Goal: Task Accomplishment & Management: Manage account settings

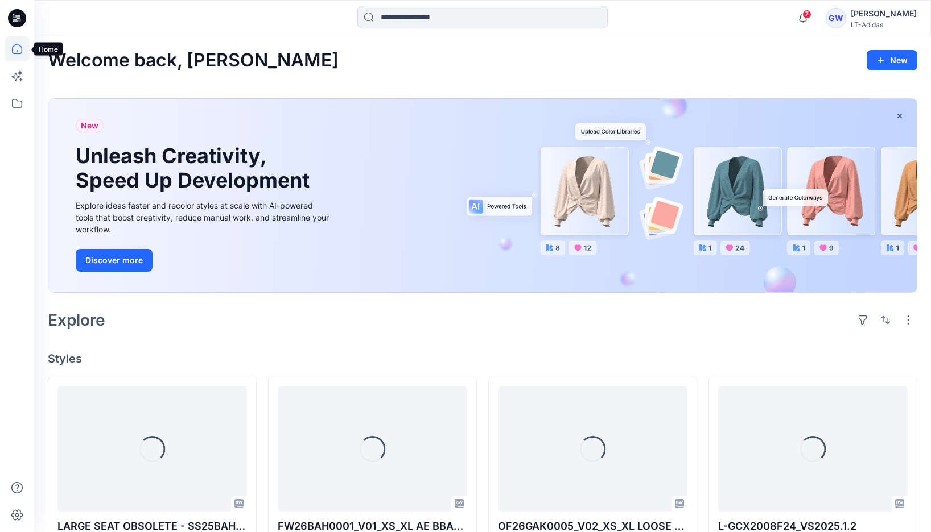
click at [15, 52] on icon at bounding box center [17, 48] width 25 height 25
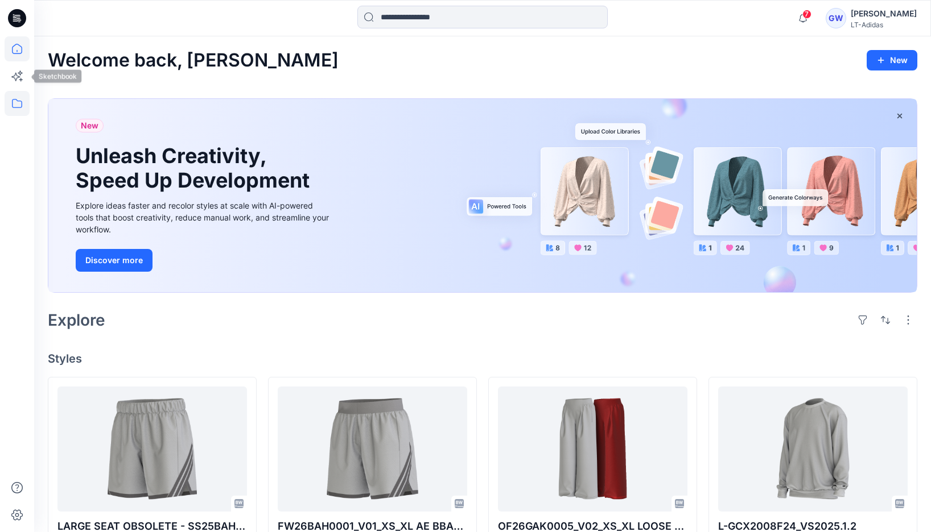
click at [10, 94] on icon at bounding box center [17, 103] width 25 height 25
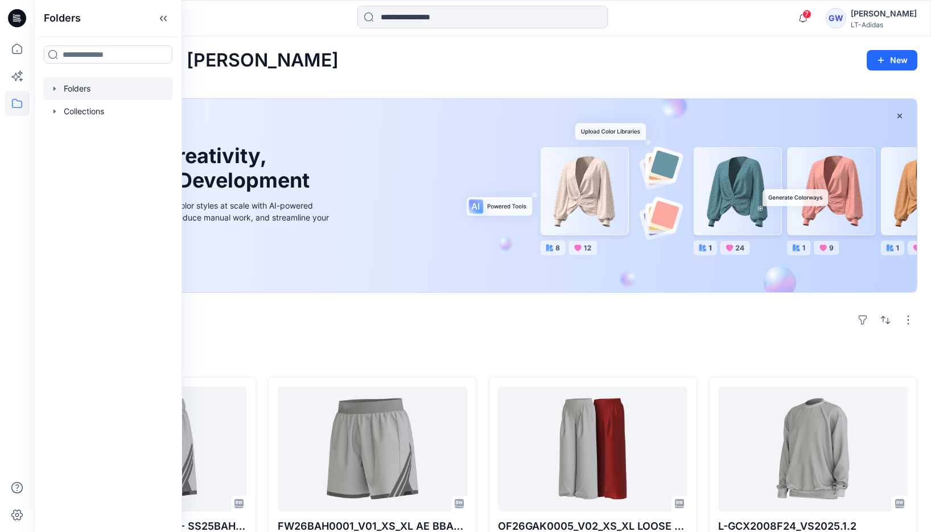
click at [53, 89] on icon "button" at bounding box center [54, 88] width 2 height 4
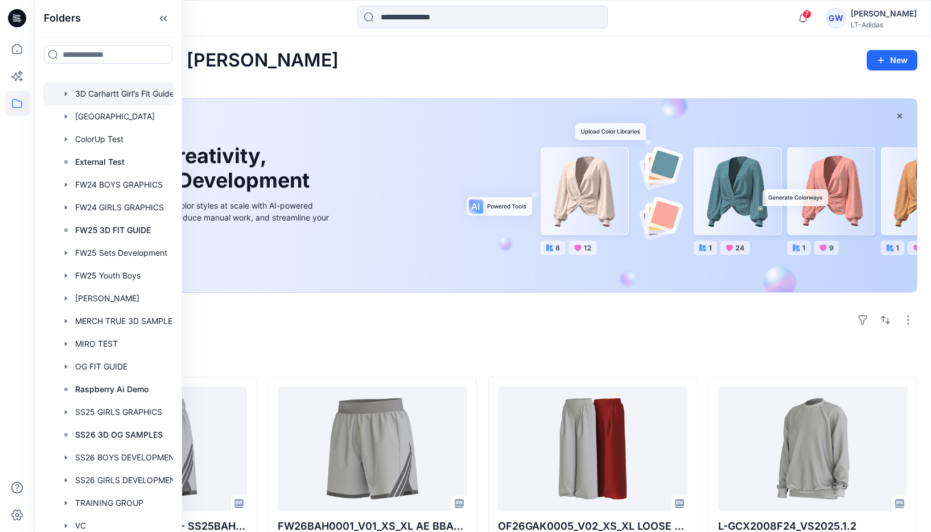
scroll to position [13, 0]
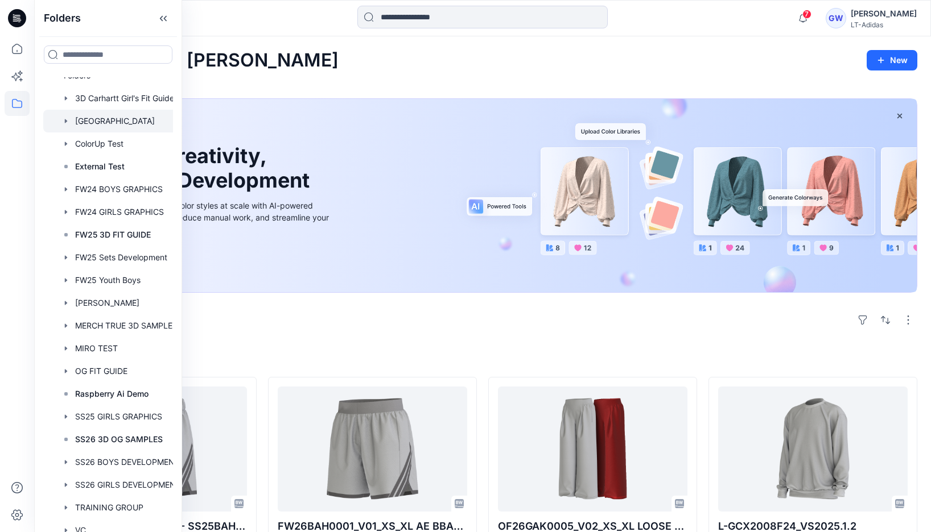
click at [70, 119] on icon "button" at bounding box center [65, 121] width 9 height 9
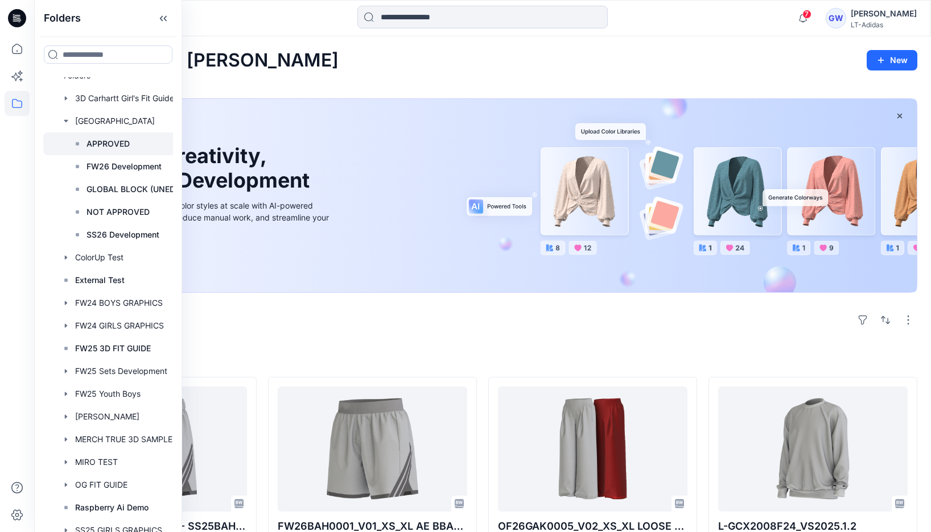
click at [83, 138] on div at bounding box center [122, 144] width 159 height 23
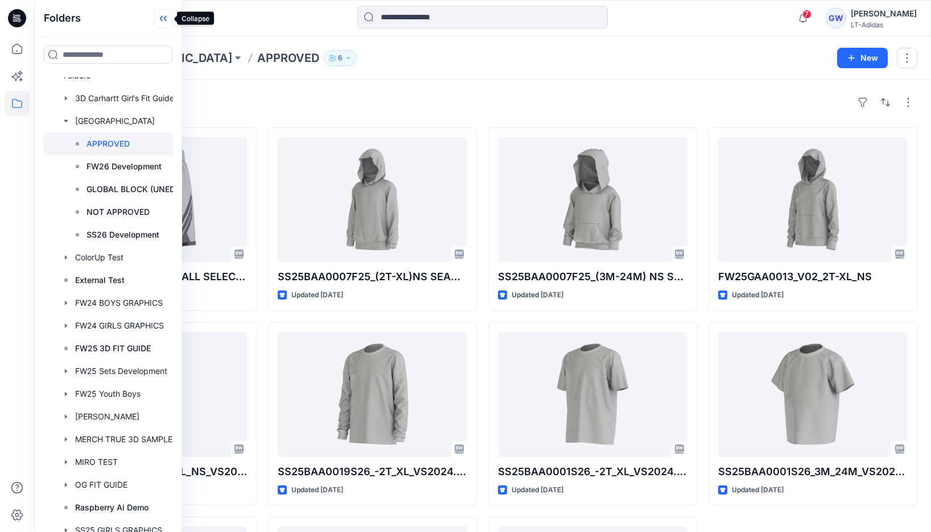
click at [160, 13] on icon at bounding box center [163, 18] width 18 height 19
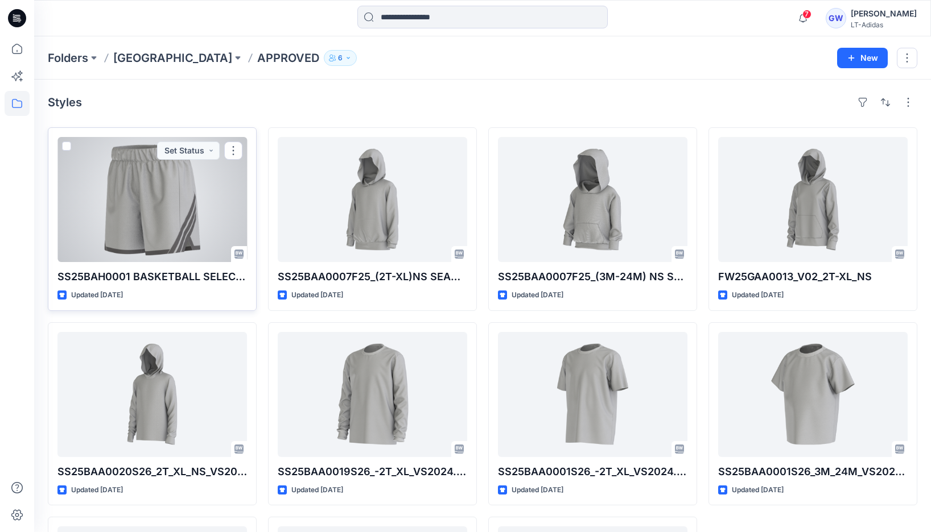
click at [130, 178] on div at bounding box center [151, 199] width 189 height 125
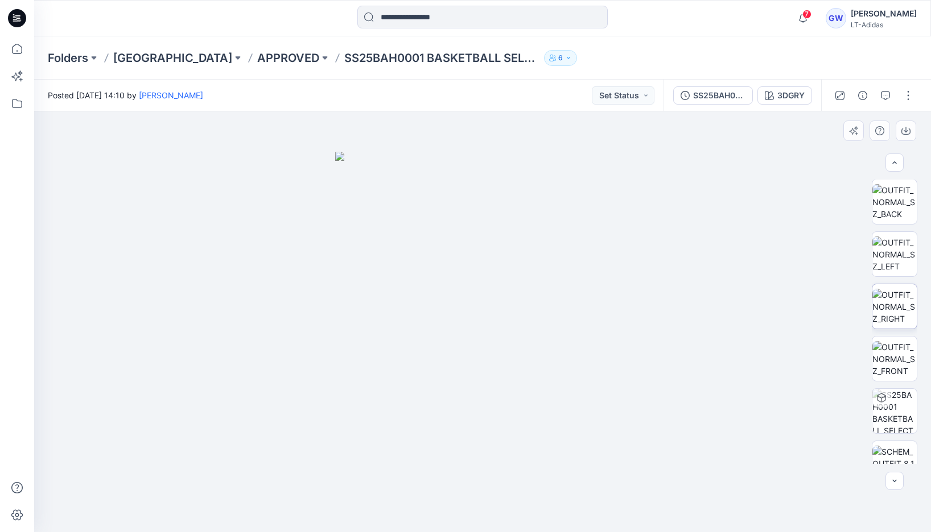
scroll to position [127, 0]
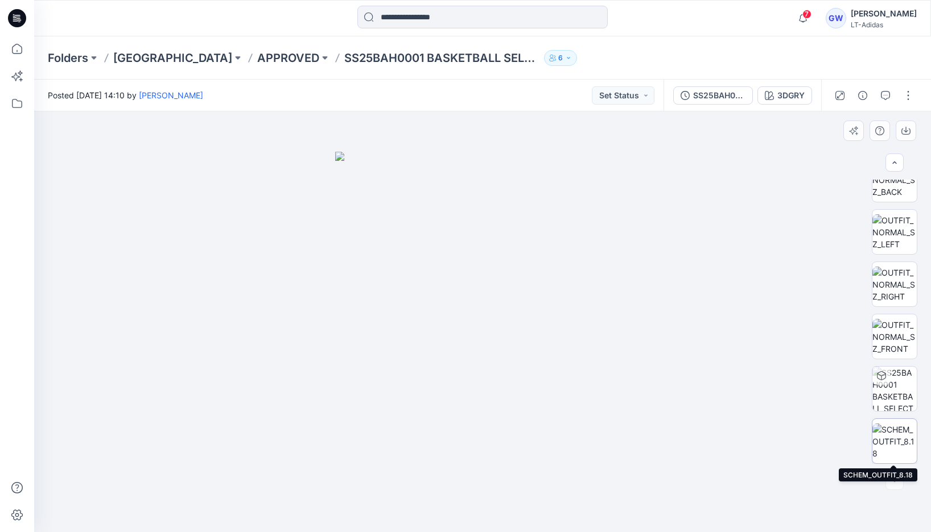
click at [884, 448] on img at bounding box center [894, 442] width 44 height 36
click at [135, 56] on p "[GEOGRAPHIC_DATA]" at bounding box center [172, 58] width 119 height 16
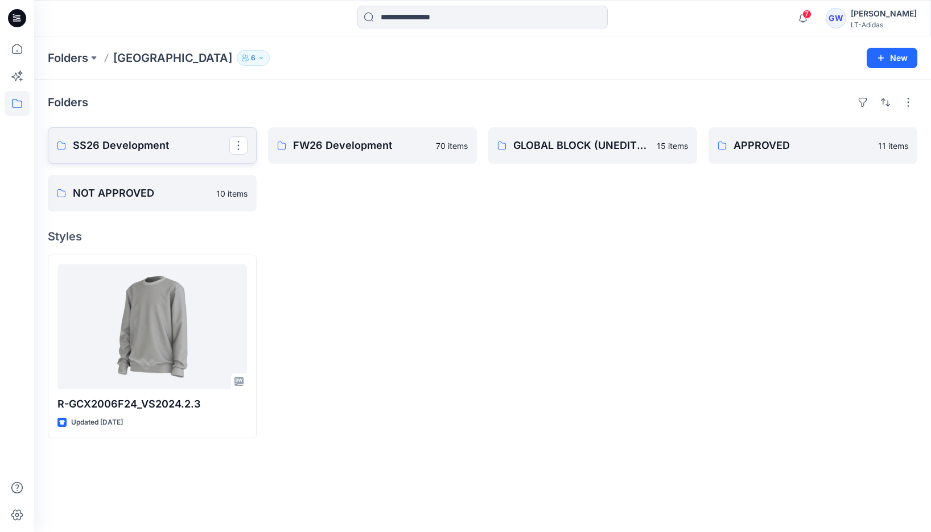
click at [174, 150] on p "SS26 Development" at bounding box center [151, 146] width 156 height 16
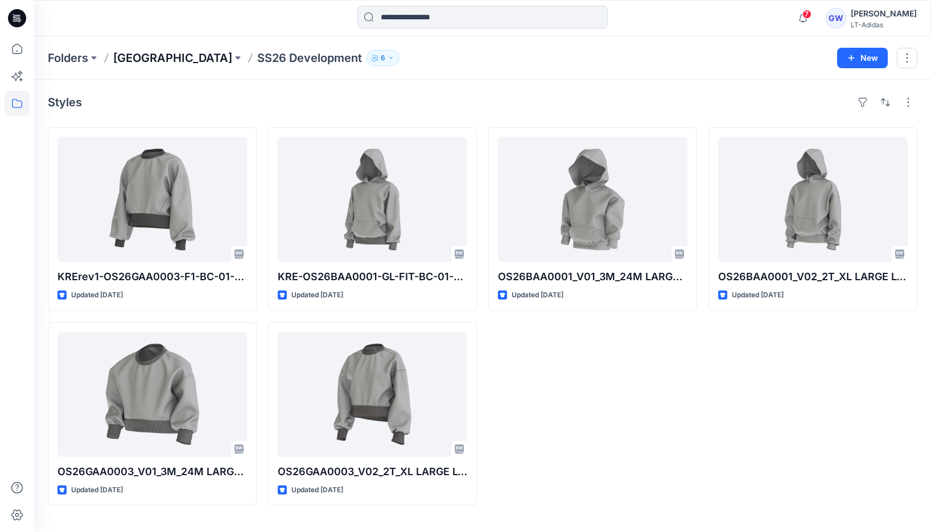
click at [158, 59] on p "[GEOGRAPHIC_DATA]" at bounding box center [172, 58] width 119 height 16
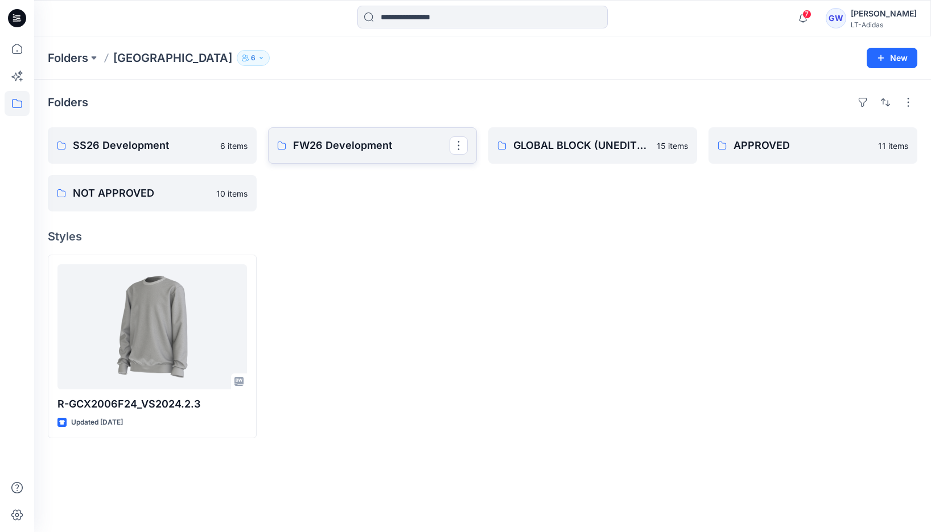
click at [362, 149] on p "FW26 Development" at bounding box center [371, 146] width 156 height 16
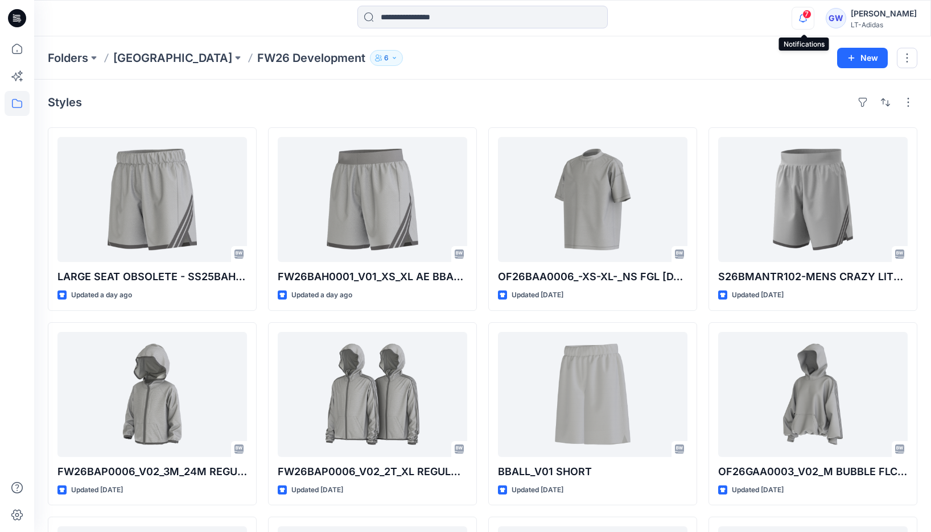
click at [810, 19] on icon "button" at bounding box center [803, 18] width 22 height 23
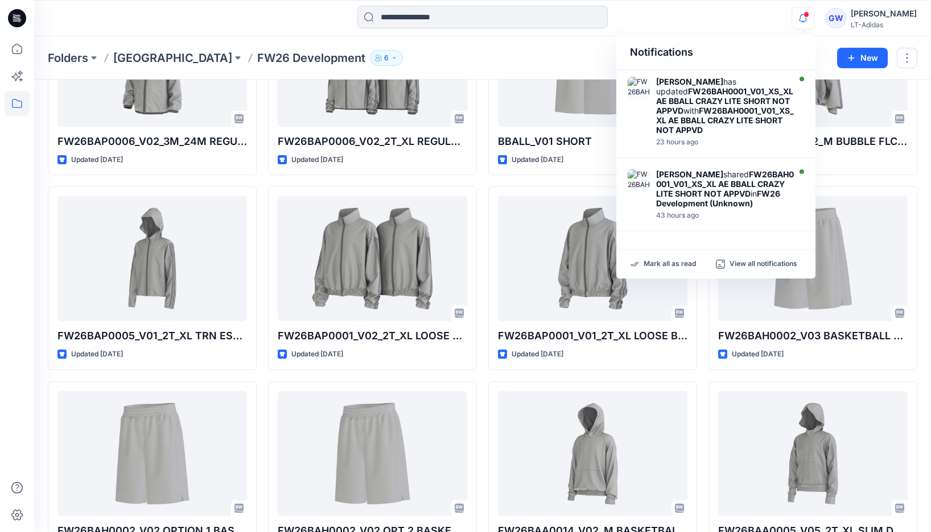
click at [799, 21] on icon "button" at bounding box center [803, 18] width 22 height 23
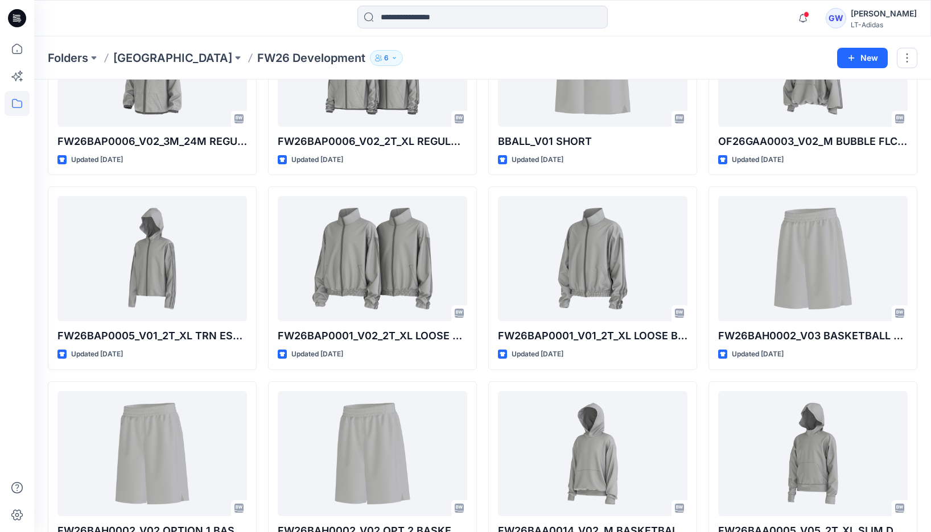
click at [744, 10] on div "Notifications [PERSON_NAME] has updated FW26BAH0001_V01_XS_XL AE BBALL CRAZY LI…" at bounding box center [482, 18] width 896 height 25
click at [18, 46] on icon at bounding box center [17, 48] width 25 height 25
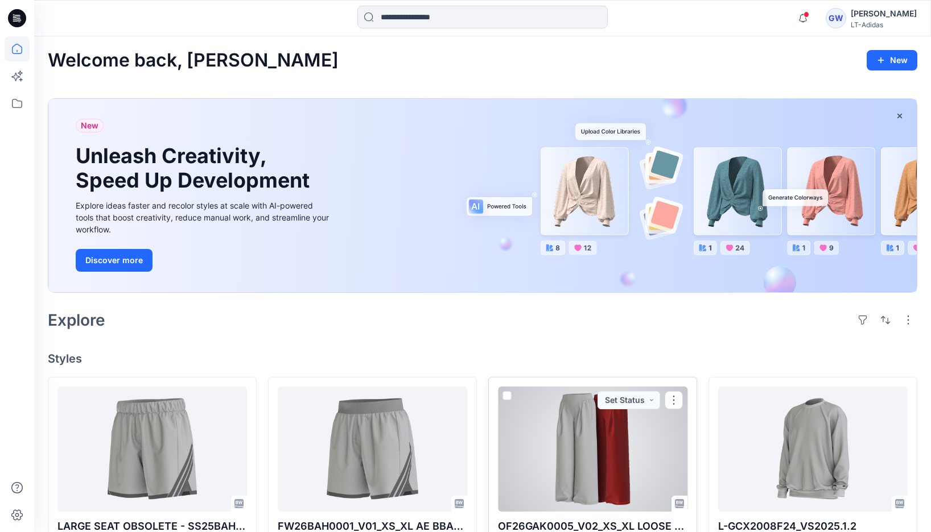
click at [559, 415] on div at bounding box center [592, 449] width 189 height 125
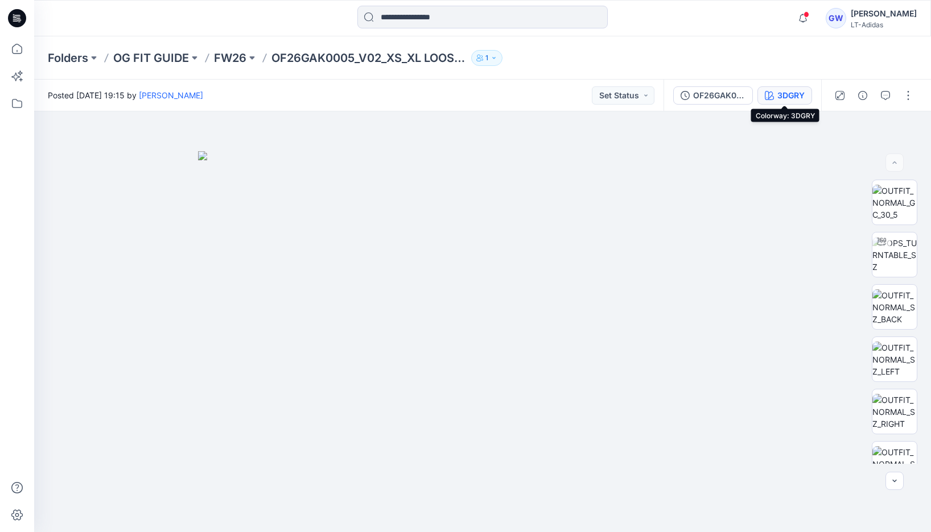
click at [770, 91] on icon "button" at bounding box center [769, 95] width 9 height 9
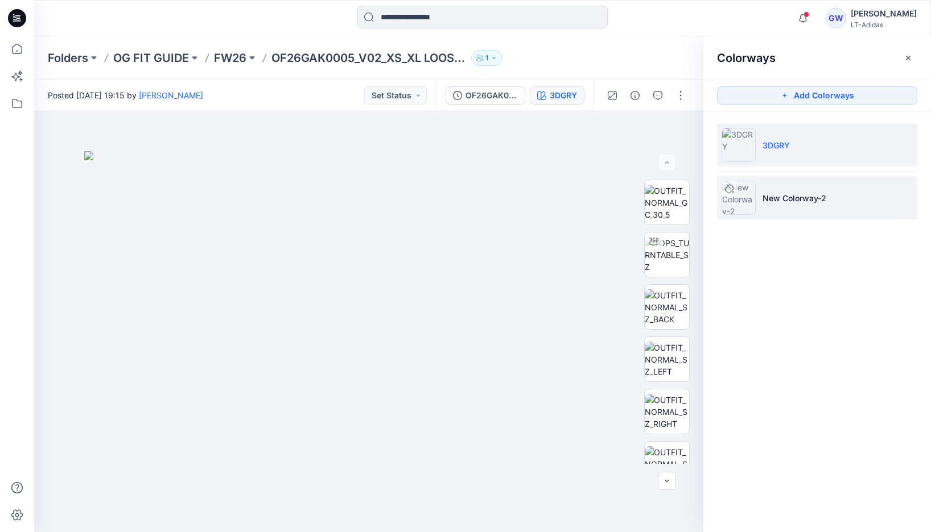
click at [877, 208] on li "New Colorway-2" at bounding box center [817, 197] width 200 height 43
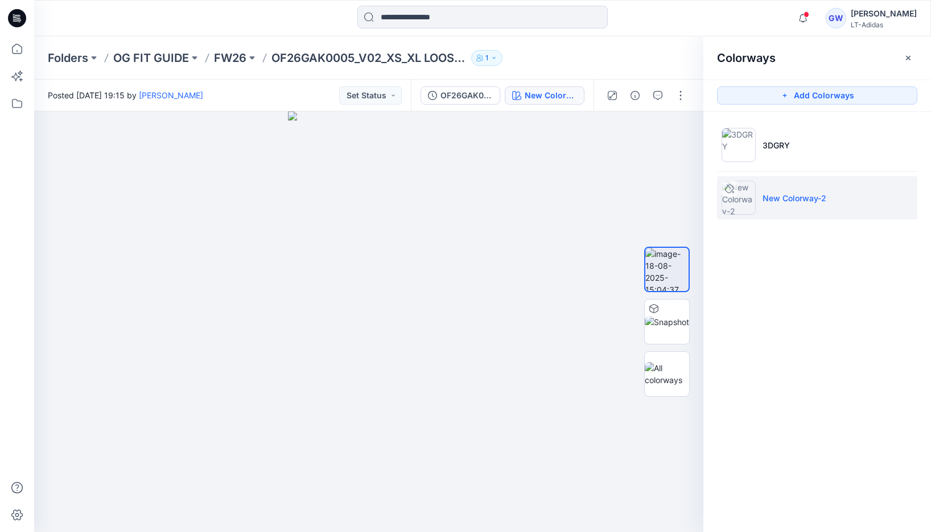
click at [728, 188] on icon at bounding box center [729, 188] width 9 height 9
click at [904, 58] on icon "button" at bounding box center [907, 57] width 9 height 9
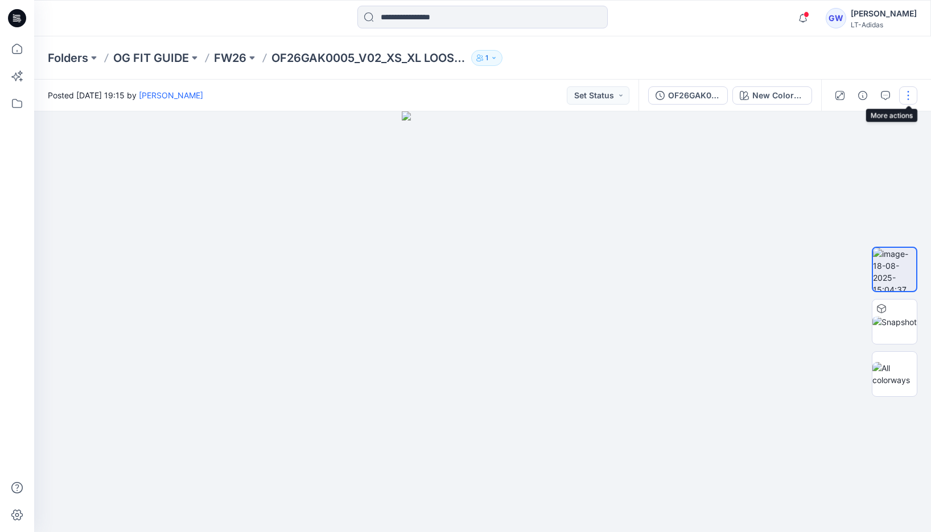
click at [909, 102] on button "button" at bounding box center [908, 95] width 18 height 18
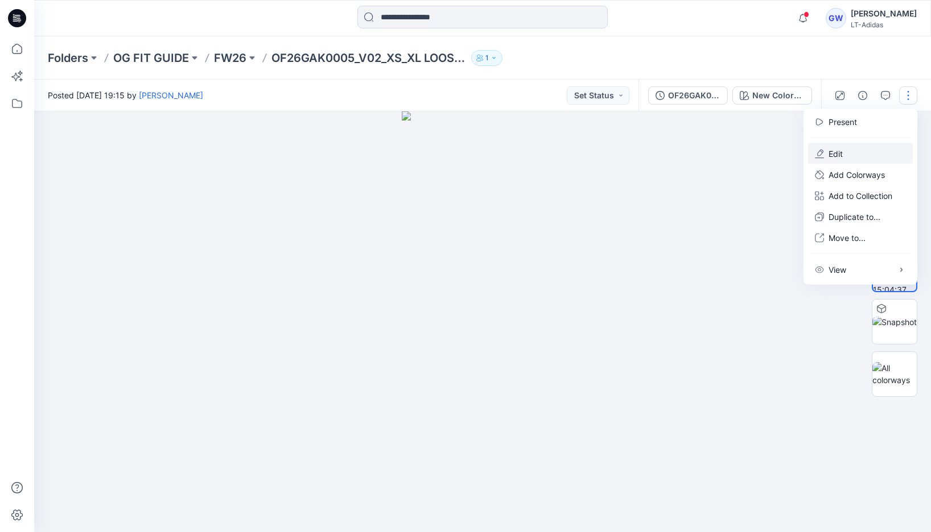
click at [872, 153] on button "Edit" at bounding box center [860, 153] width 105 height 21
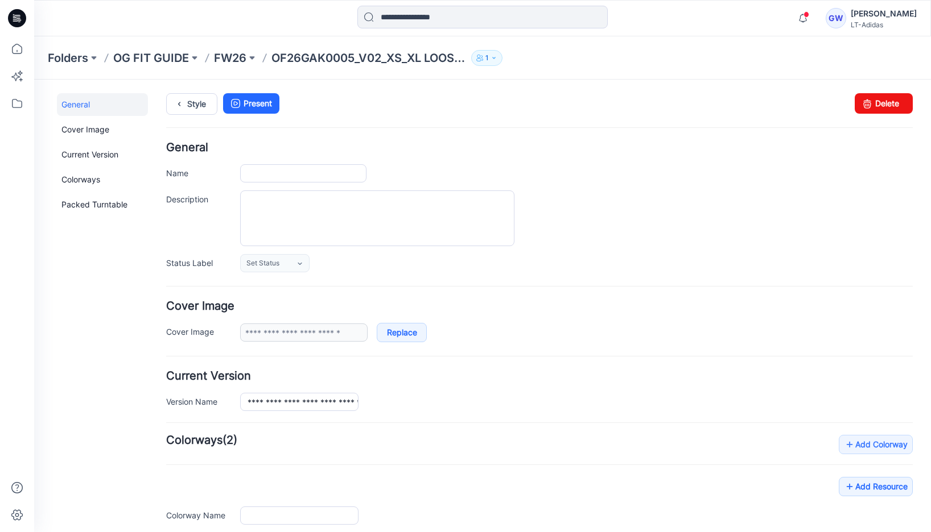
type input "**********"
type input "*****"
type input "**********"
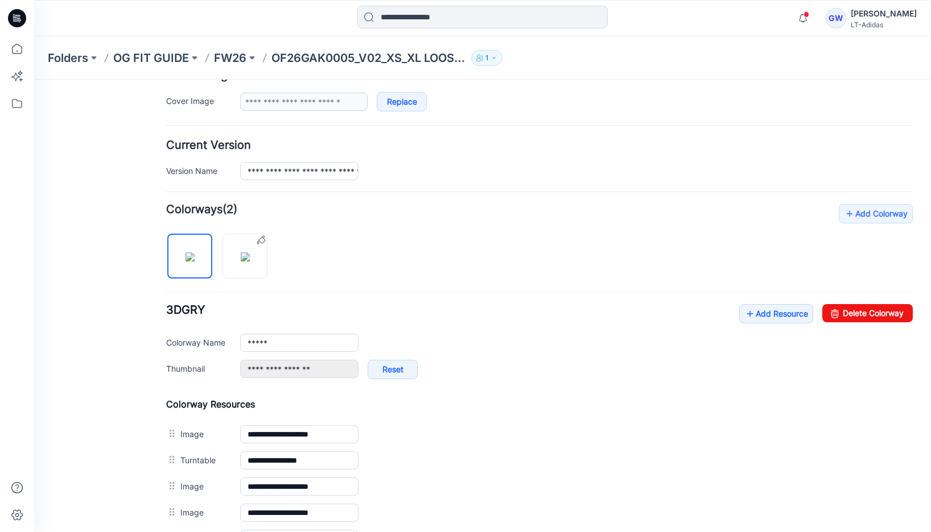
scroll to position [199, 0]
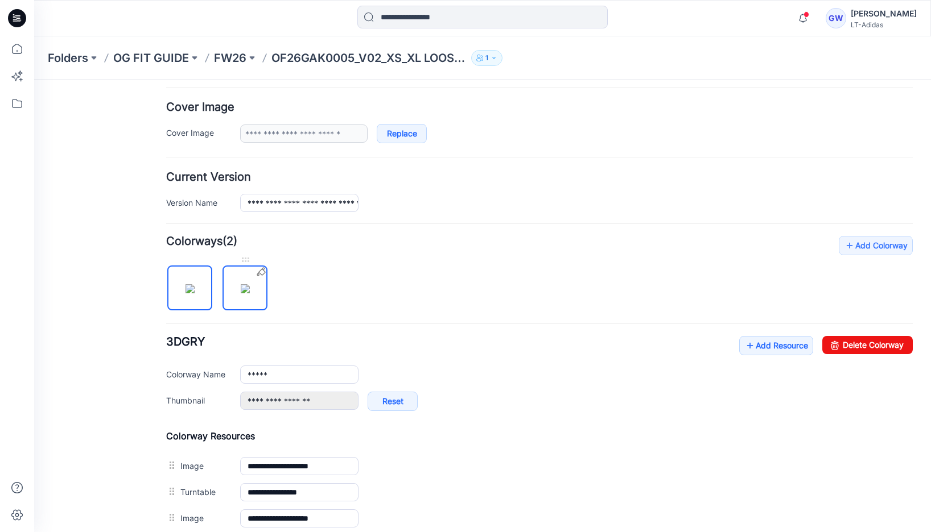
click at [262, 272] on icon at bounding box center [262, 272] width 11 height 11
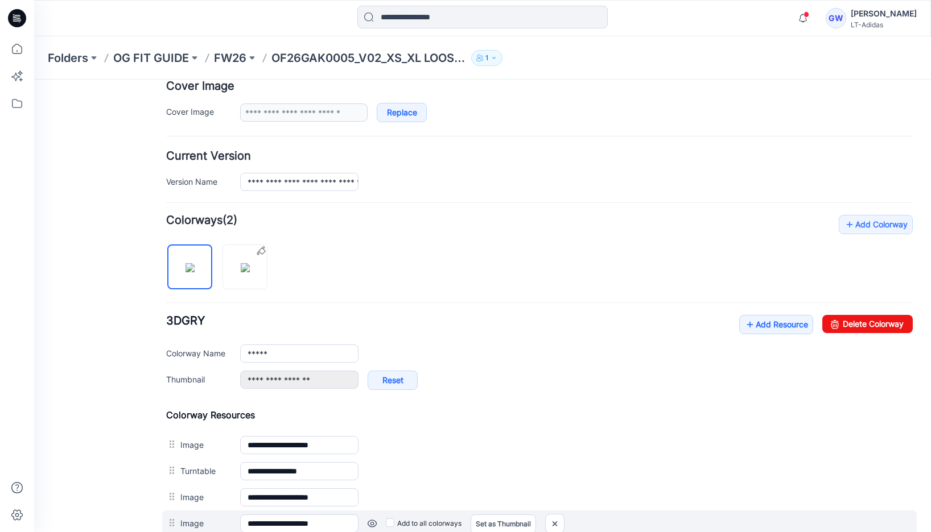
scroll to position [214, 0]
